Goal: Transaction & Acquisition: Purchase product/service

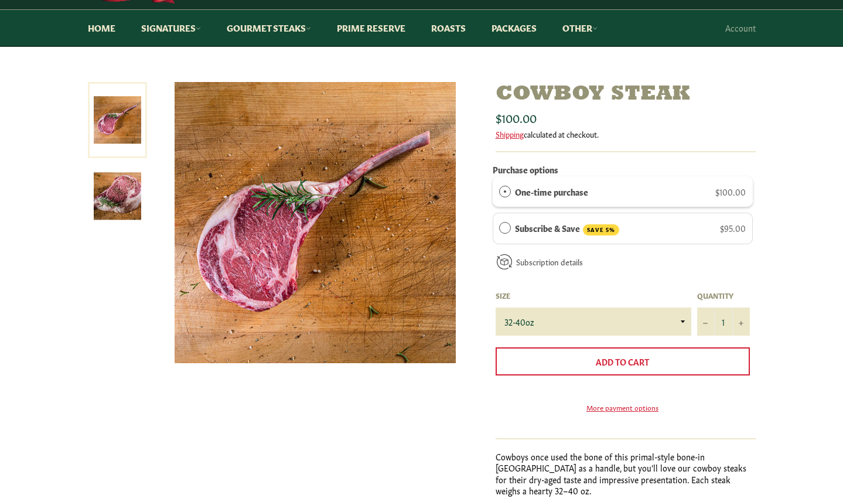
scroll to position [98, 0]
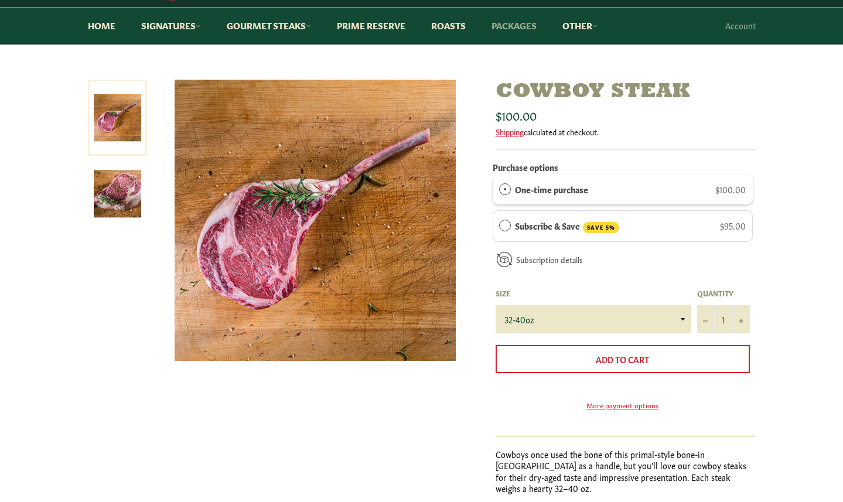
click at [512, 30] on link "Packages" at bounding box center [514, 26] width 69 height 36
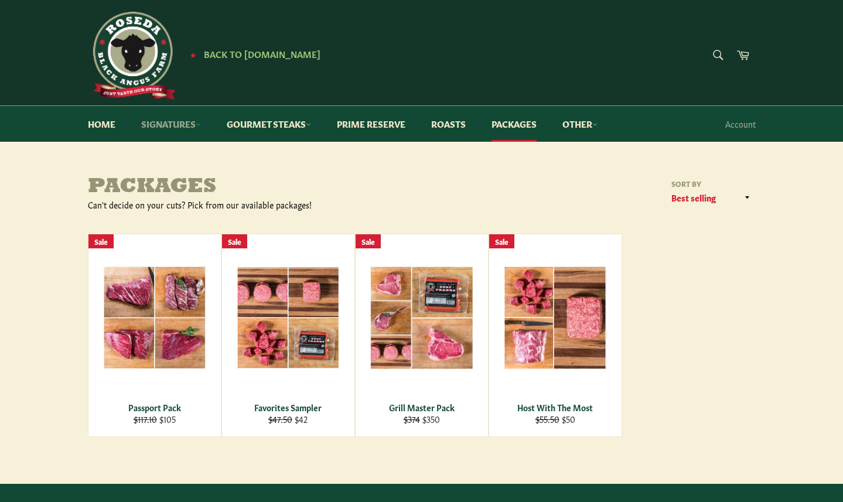
click at [166, 122] on link "Signatures" at bounding box center [170, 124] width 83 height 36
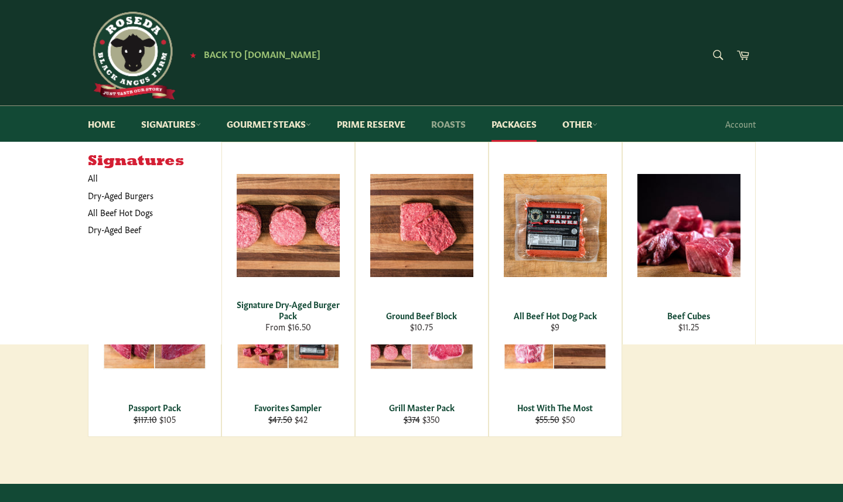
click at [452, 125] on link "Roasts" at bounding box center [448, 124] width 58 height 36
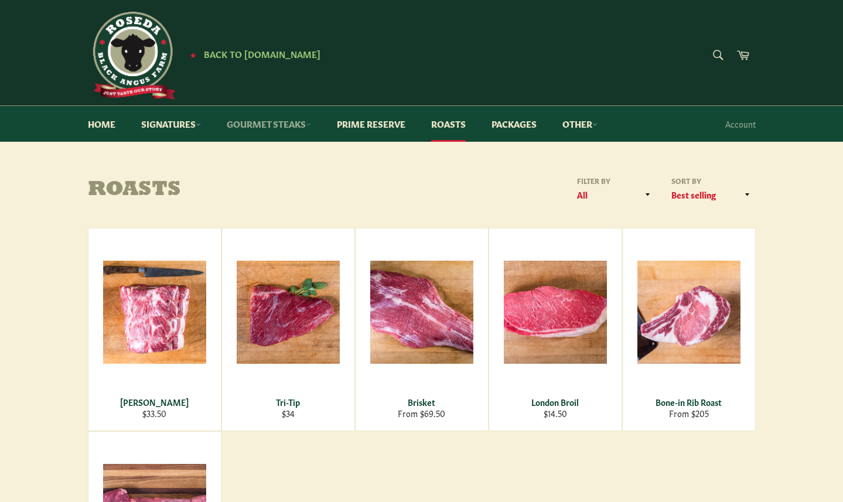
click at [269, 129] on link "Gourmet Steaks" at bounding box center [269, 124] width 108 height 36
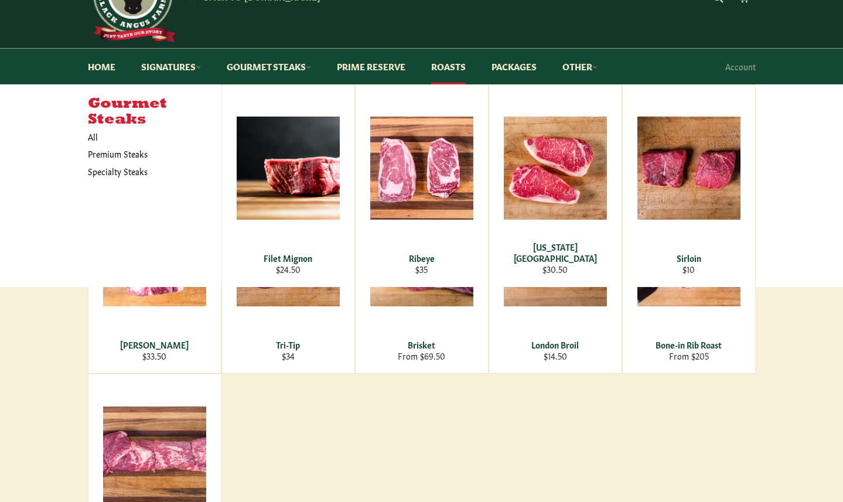
scroll to position [56, 0]
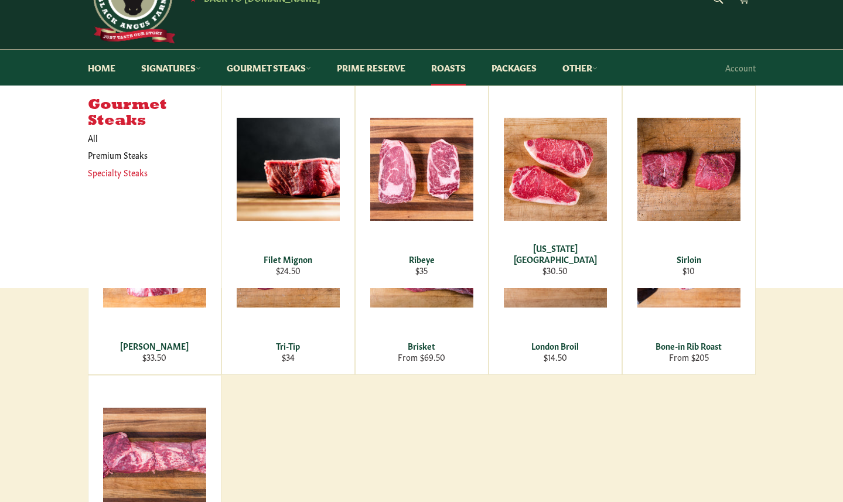
click at [125, 172] on link "Specialty Steaks" at bounding box center [146, 172] width 128 height 17
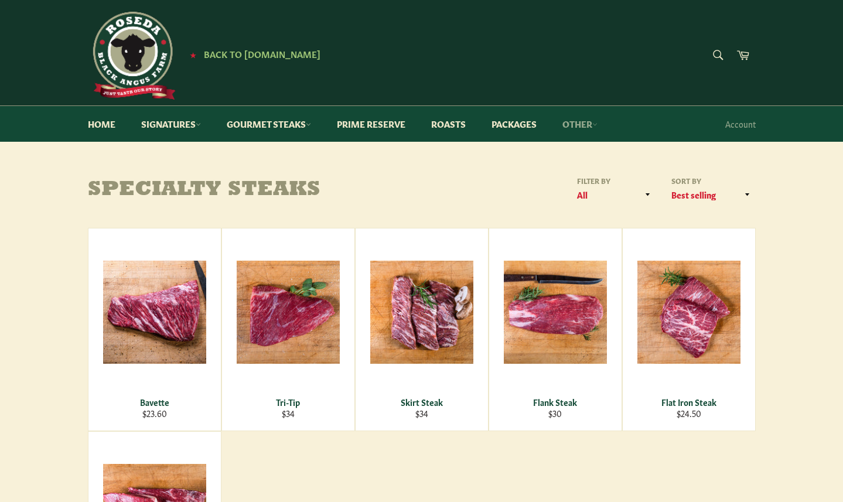
click at [581, 124] on link "Other" at bounding box center [580, 124] width 59 height 36
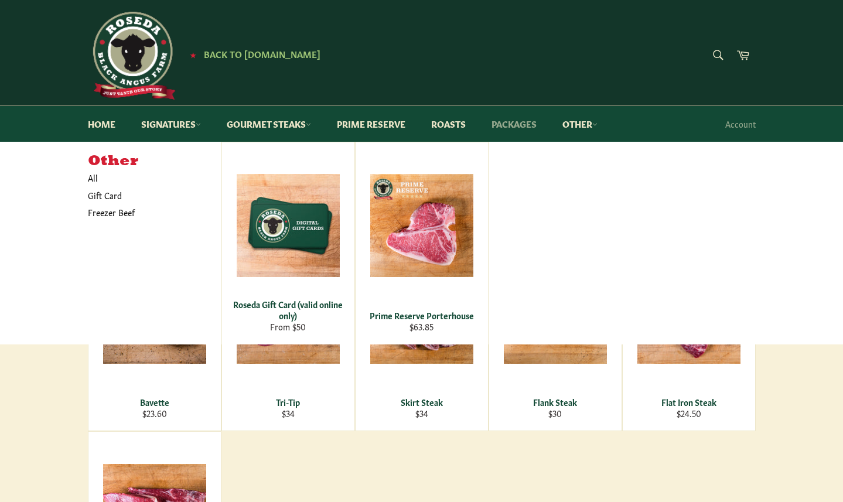
click at [516, 124] on link "Packages" at bounding box center [514, 124] width 69 height 36
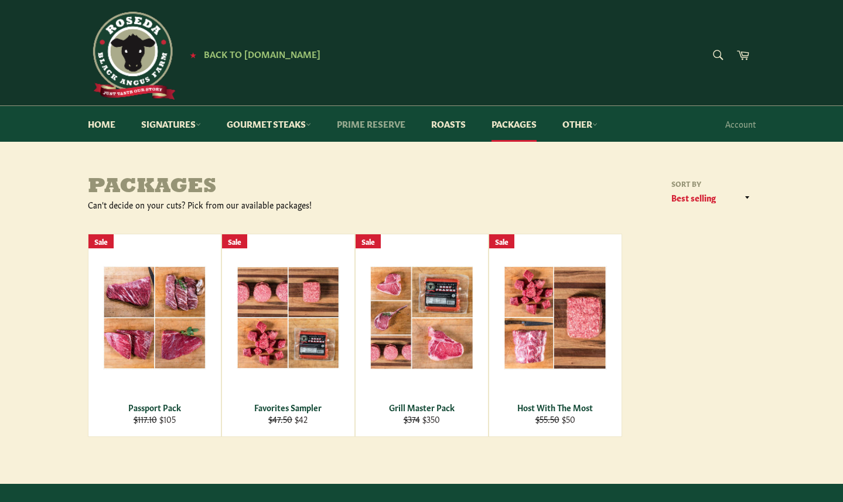
click at [367, 125] on link "Prime Reserve" at bounding box center [371, 124] width 92 height 36
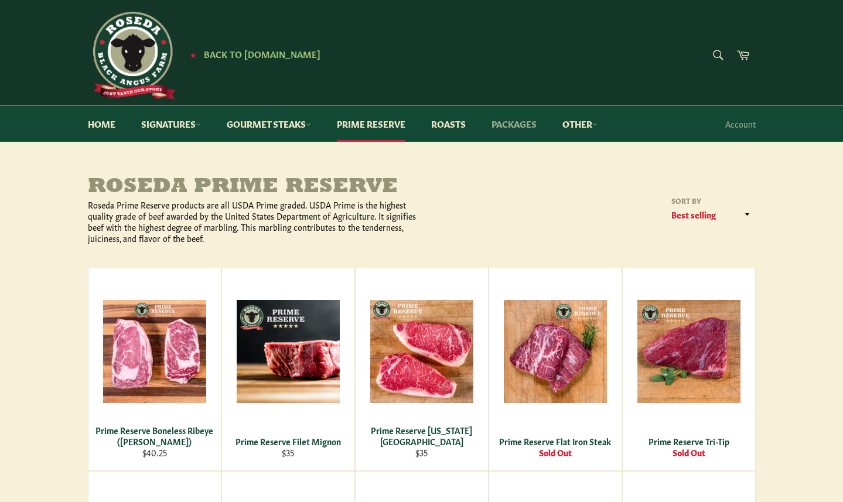
click at [510, 125] on link "Packages" at bounding box center [514, 124] width 69 height 36
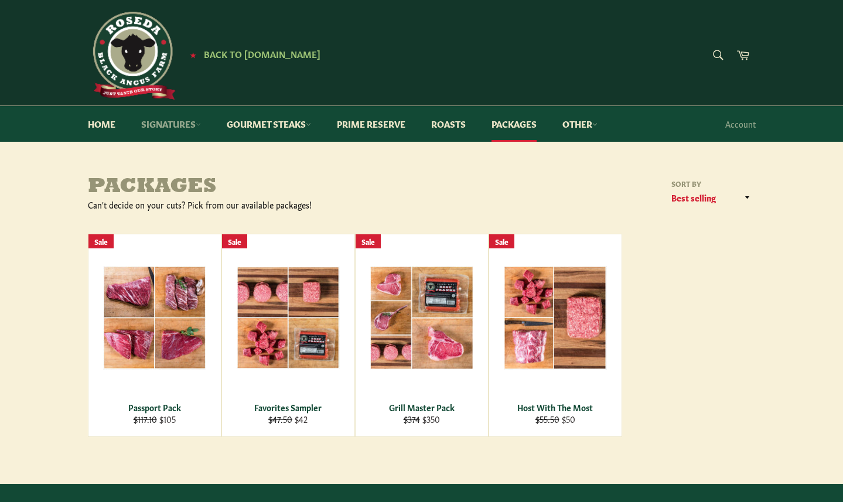
click at [166, 120] on link "Signatures" at bounding box center [170, 124] width 83 height 36
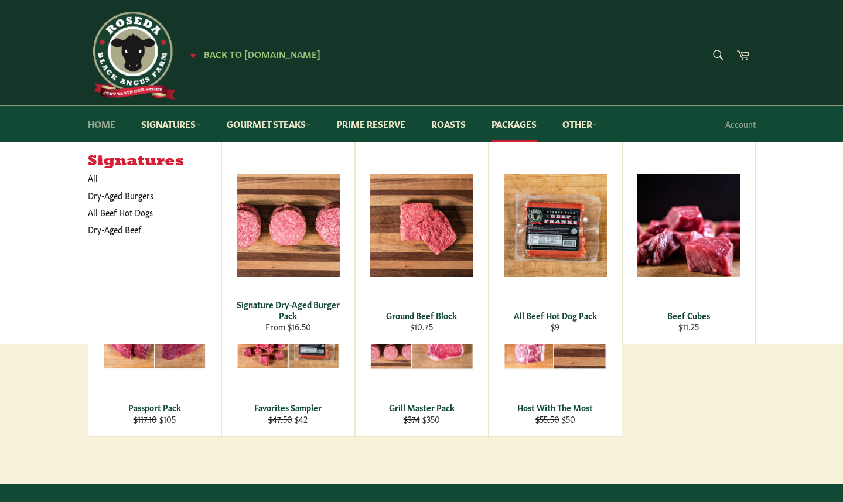
click at [98, 129] on link "Home" at bounding box center [101, 124] width 51 height 36
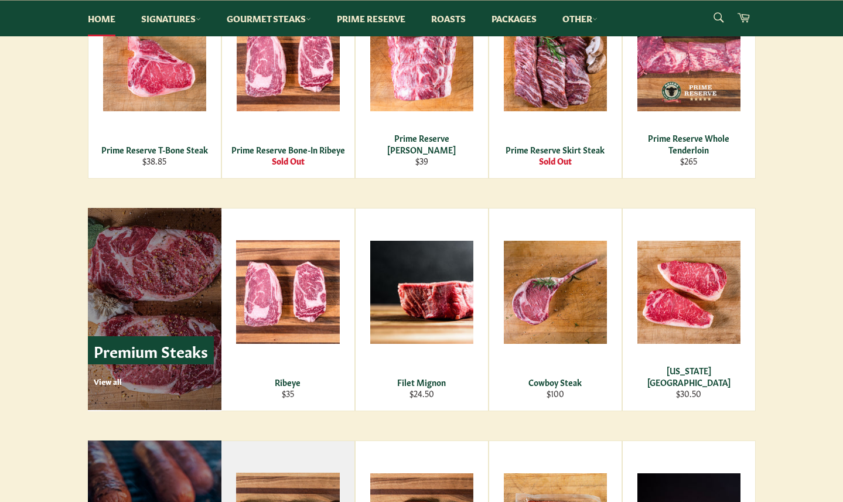
scroll to position [1219, 0]
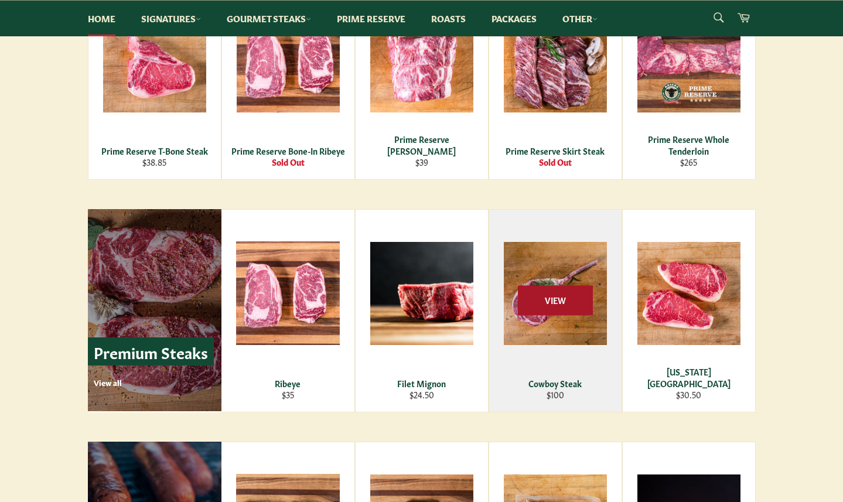
click at [557, 300] on span "View" at bounding box center [555, 300] width 75 height 30
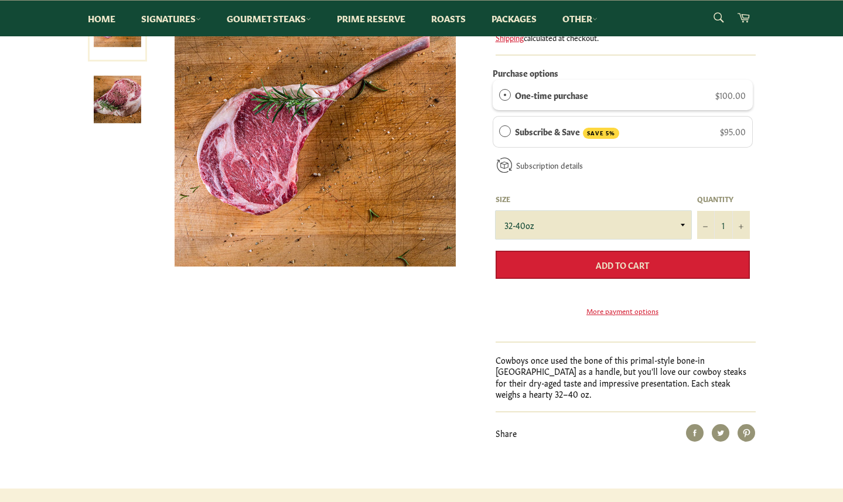
scroll to position [190, 0]
click at [621, 264] on span "Add to Cart" at bounding box center [622, 265] width 53 height 12
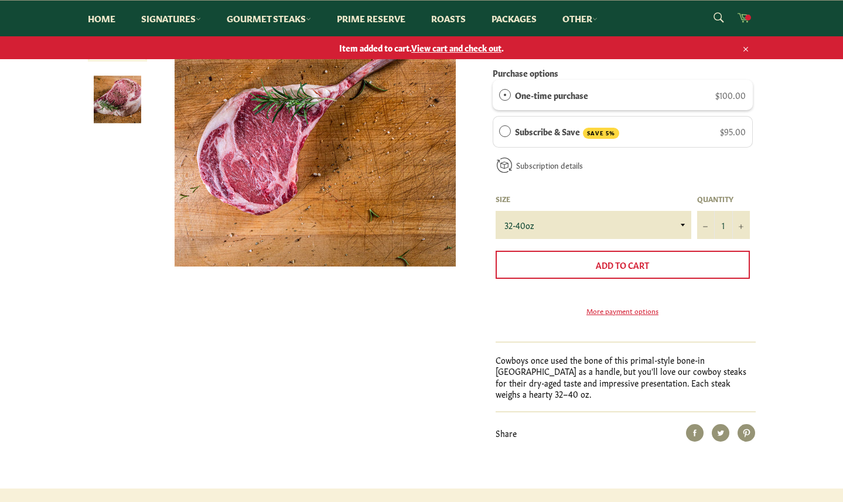
click at [742, 21] on icon at bounding box center [743, 17] width 13 height 13
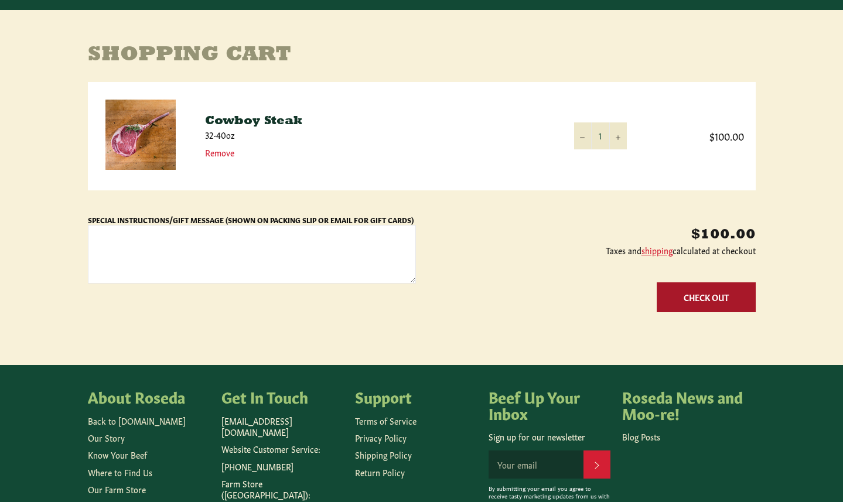
scroll to position [133, 0]
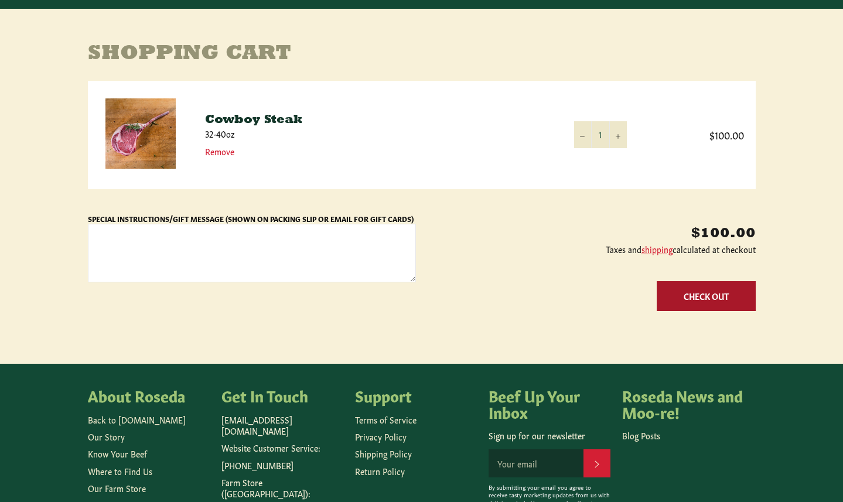
click at [719, 297] on button "Check Out" at bounding box center [706, 296] width 99 height 30
